Goal: Task Accomplishment & Management: Complete application form

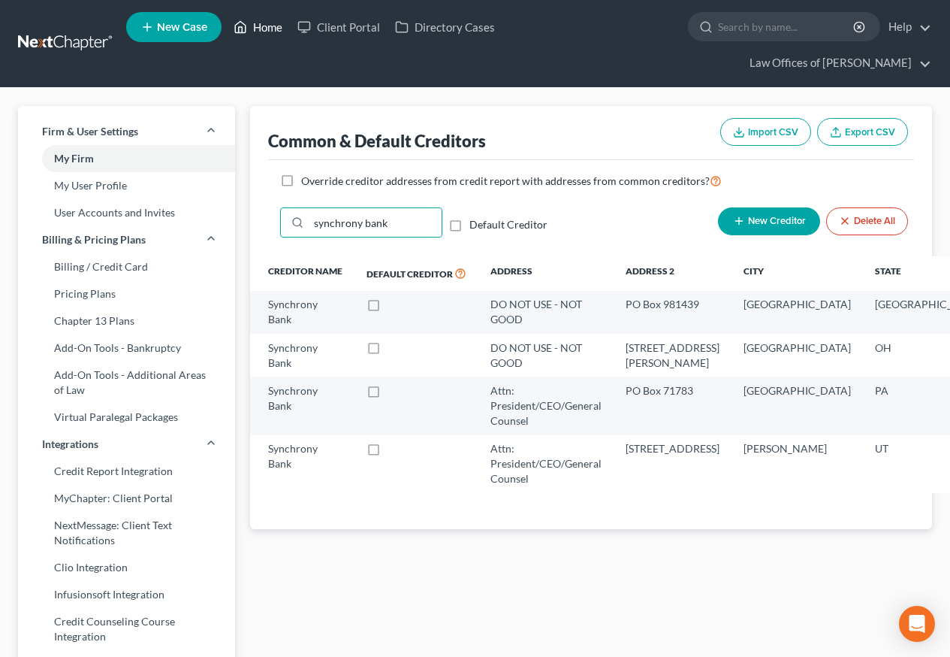
click at [273, 26] on link "Home" at bounding box center [258, 27] width 64 height 27
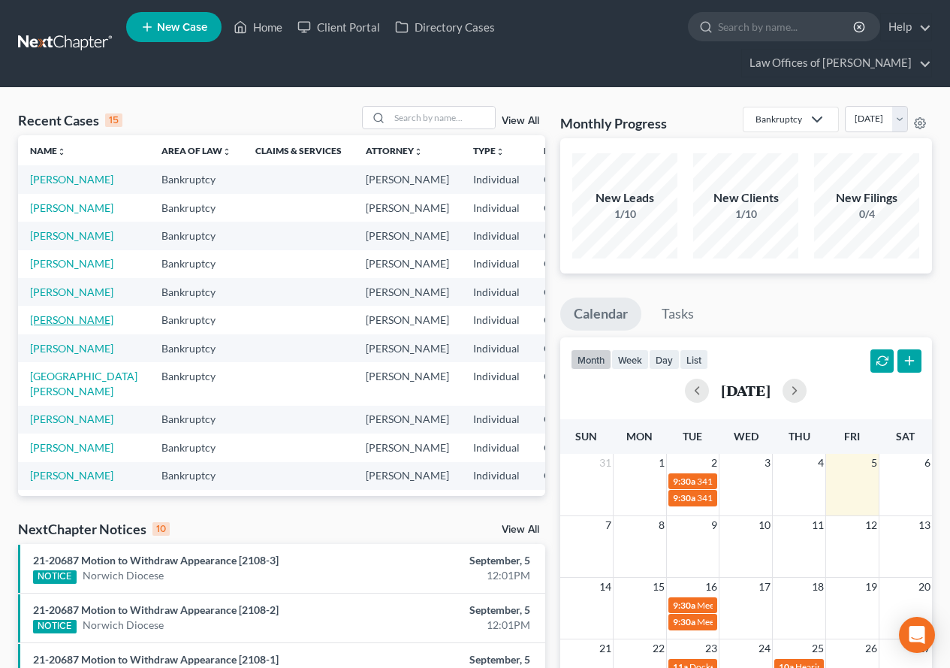
click at [51, 326] on link "[PERSON_NAME]" at bounding box center [71, 319] width 83 height 13
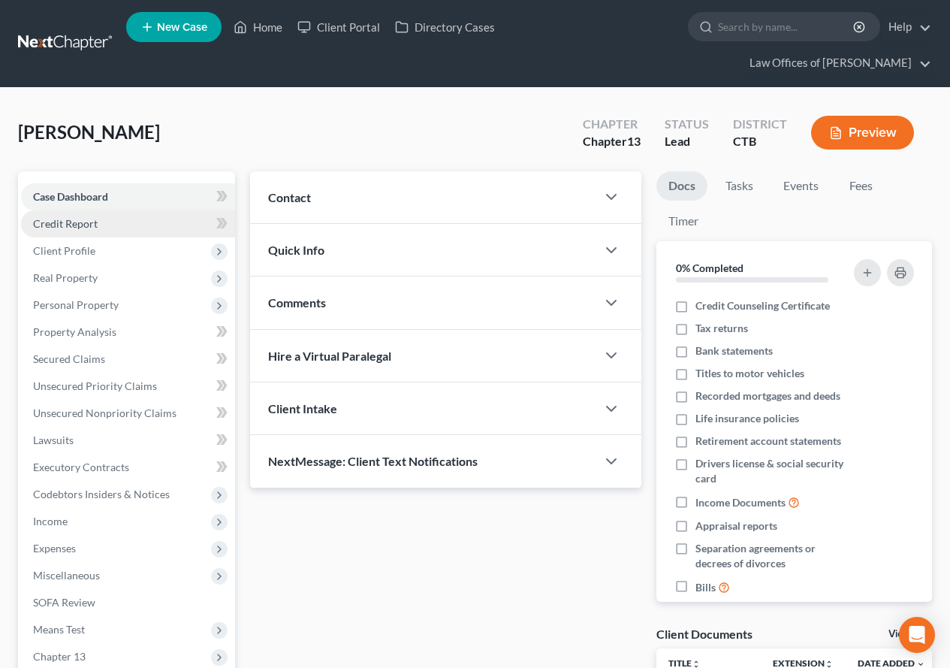
click at [62, 225] on span "Credit Report" at bounding box center [65, 223] width 65 height 13
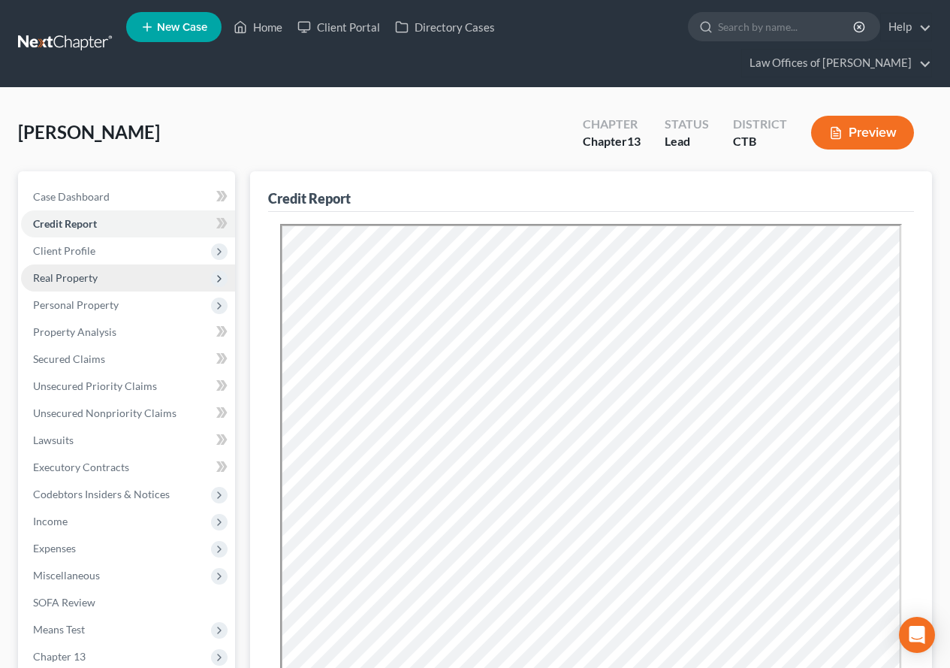
click at [64, 279] on span "Real Property" at bounding box center [65, 277] width 65 height 13
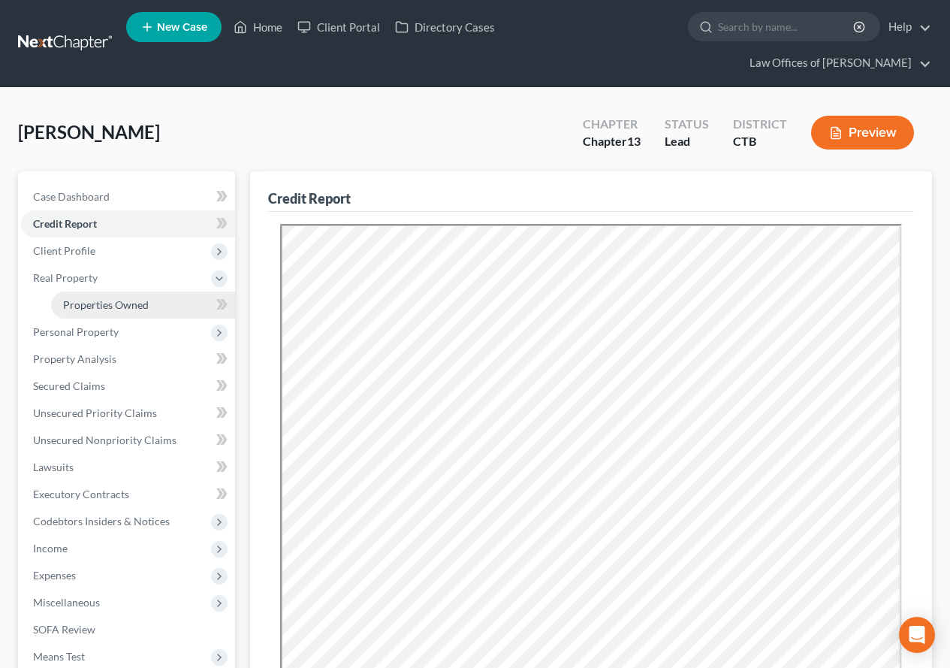
click at [71, 301] on span "Properties Owned" at bounding box center [106, 304] width 86 height 13
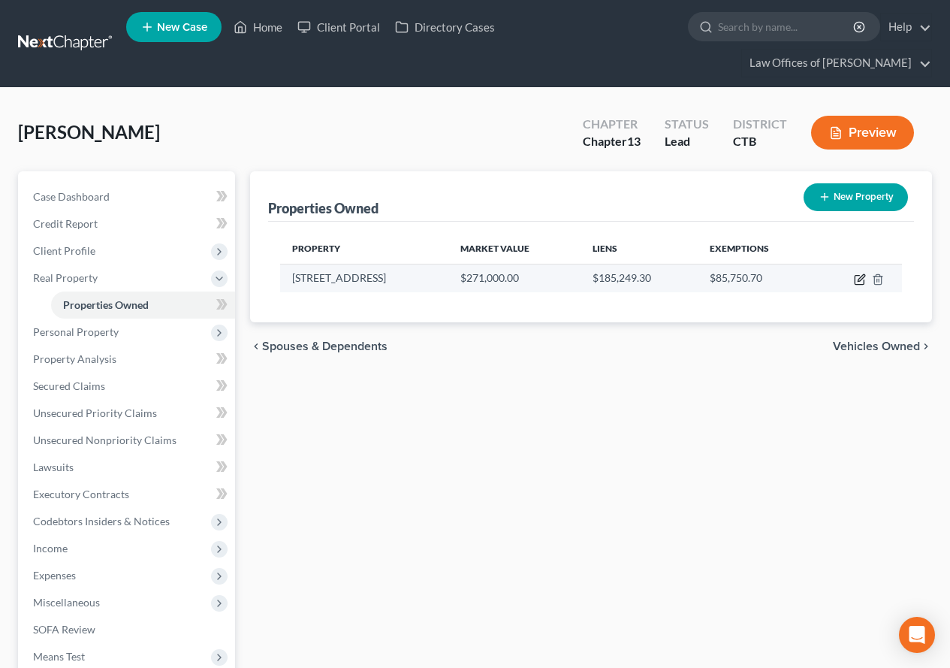
click at [856, 281] on icon "button" at bounding box center [859, 280] width 9 height 9
select select "6"
select select "0"
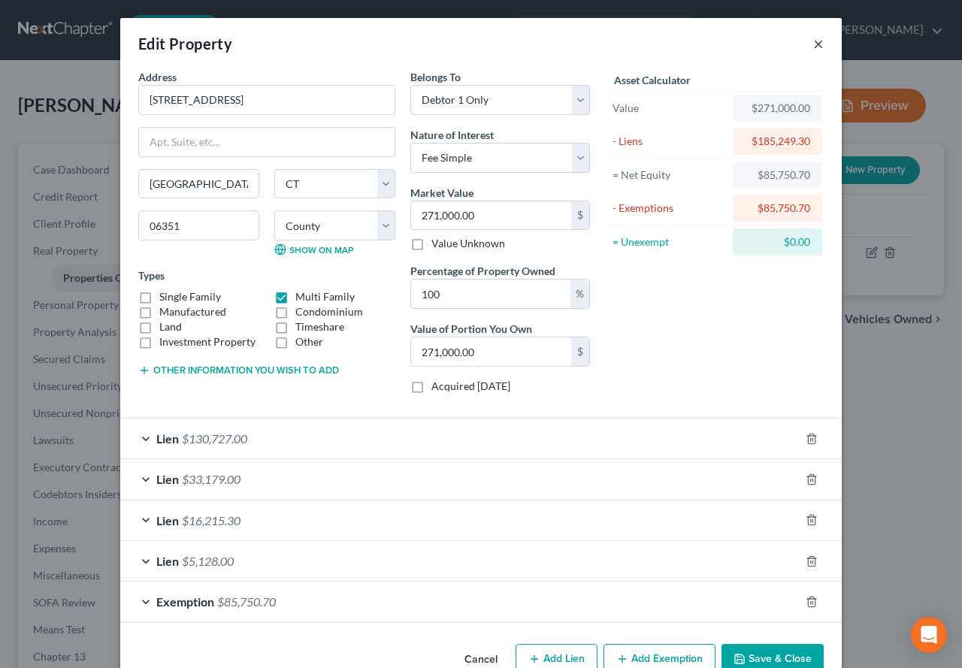
click at [813, 44] on button "×" at bounding box center [818, 44] width 11 height 18
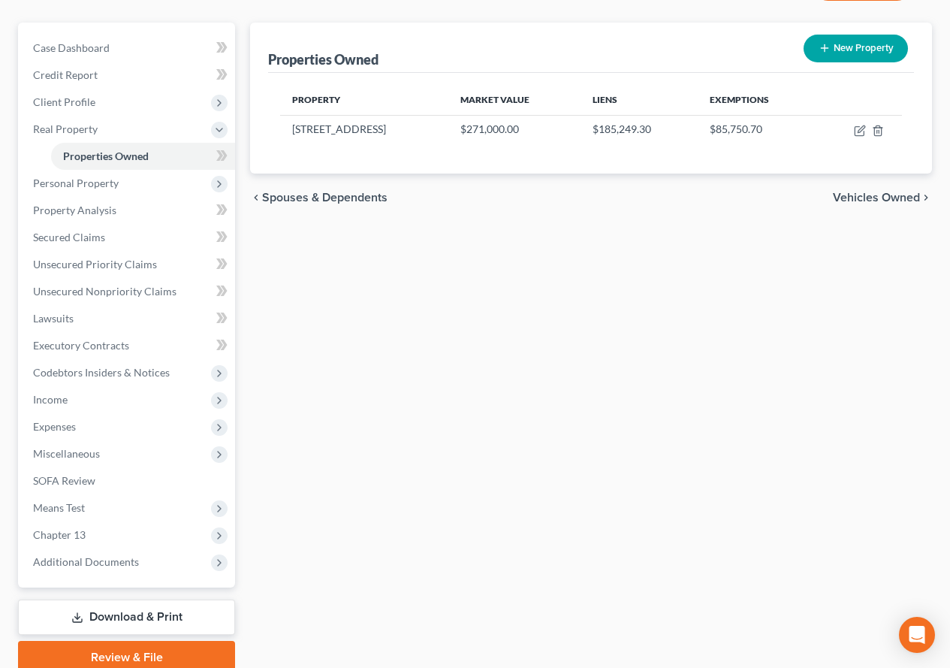
scroll to position [150, 0]
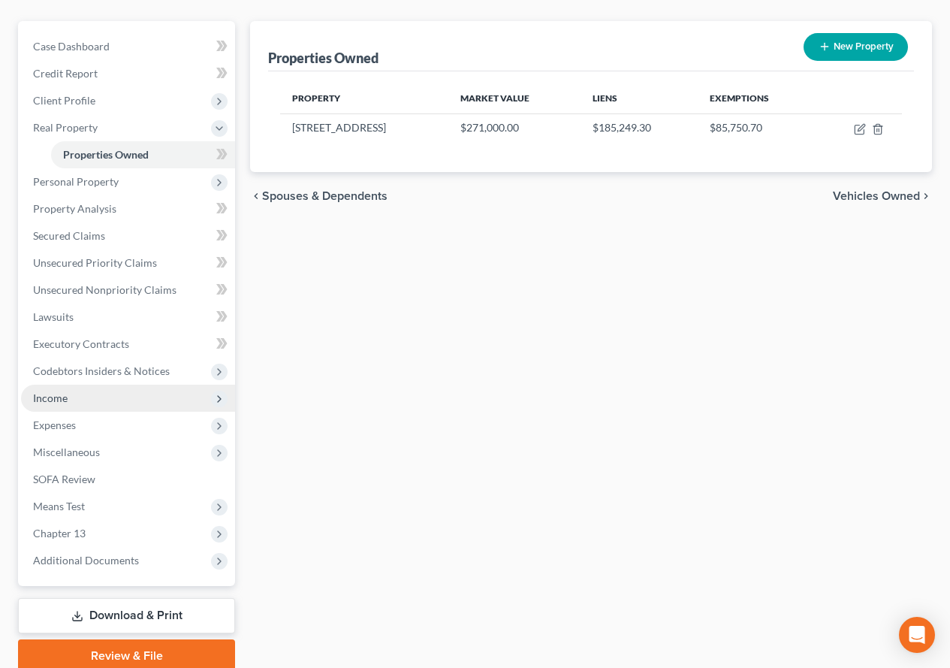
click at [58, 402] on span "Income" at bounding box center [50, 397] width 35 height 13
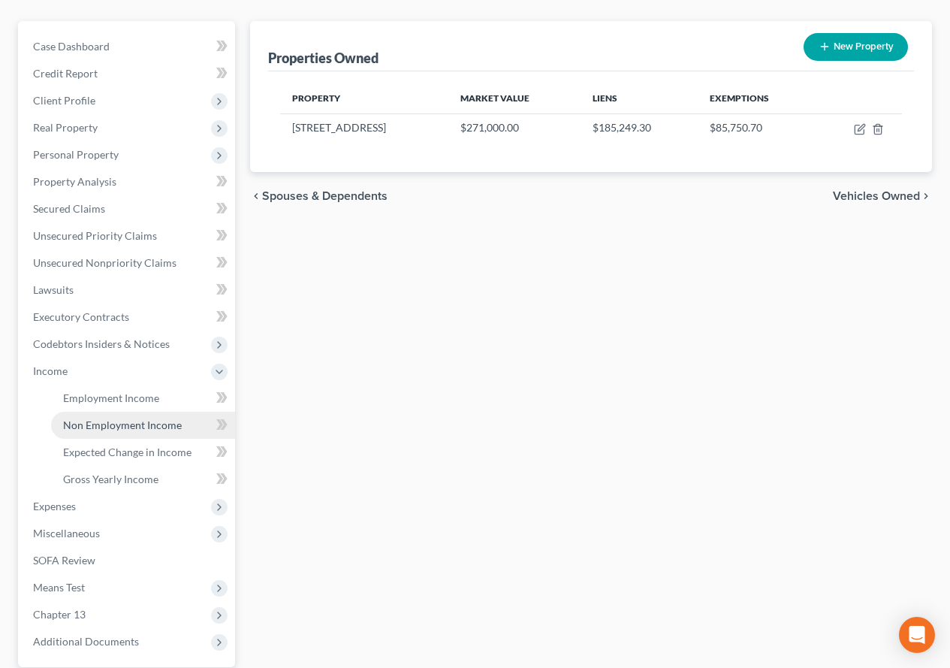
click at [137, 427] on span "Non Employment Income" at bounding box center [122, 425] width 119 height 13
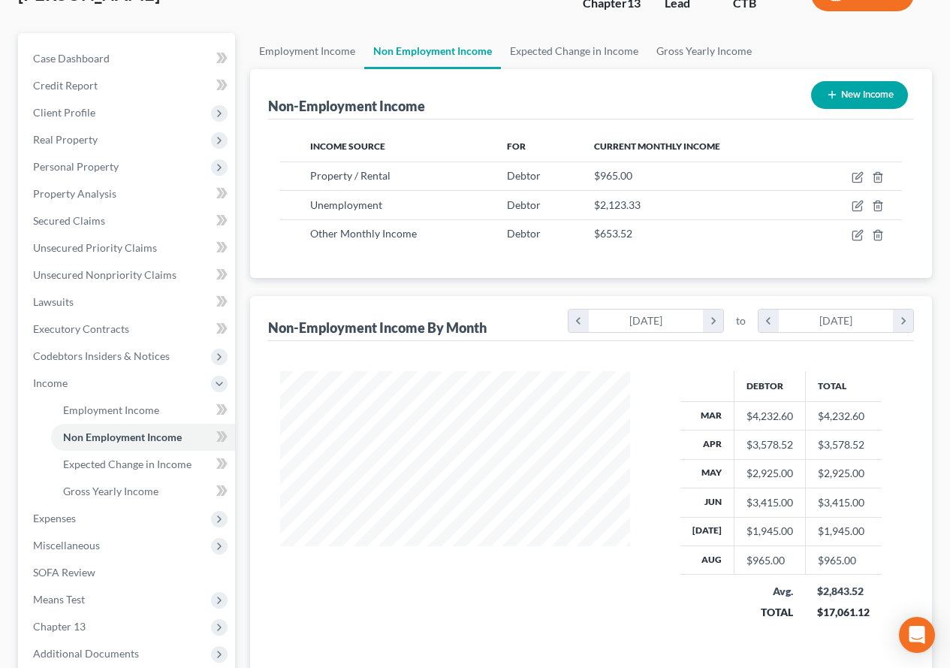
scroll to position [150, 0]
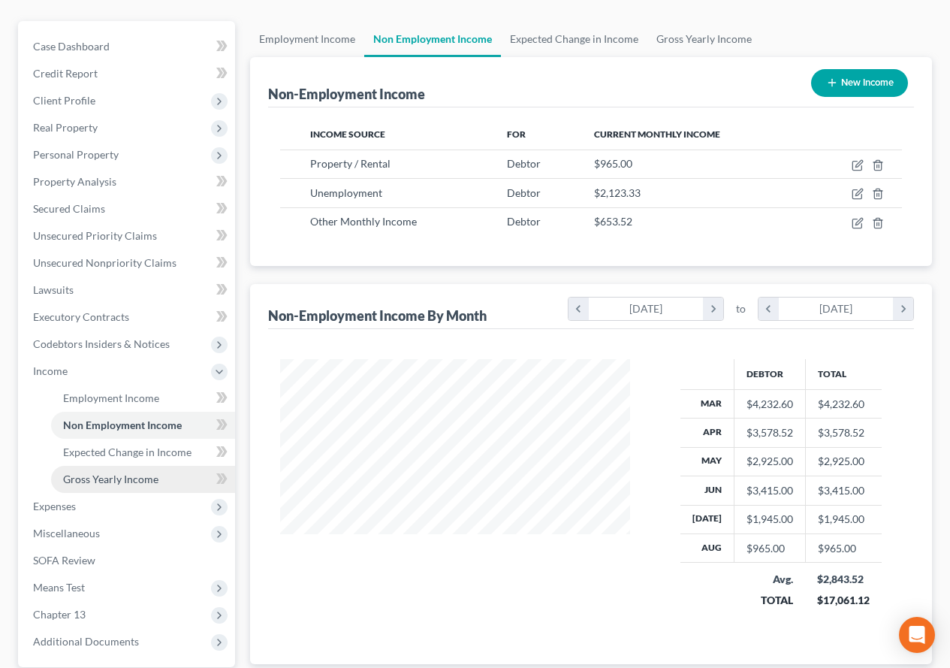
click at [111, 484] on span "Gross Yearly Income" at bounding box center [110, 479] width 95 height 13
